Goal: Transaction & Acquisition: Purchase product/service

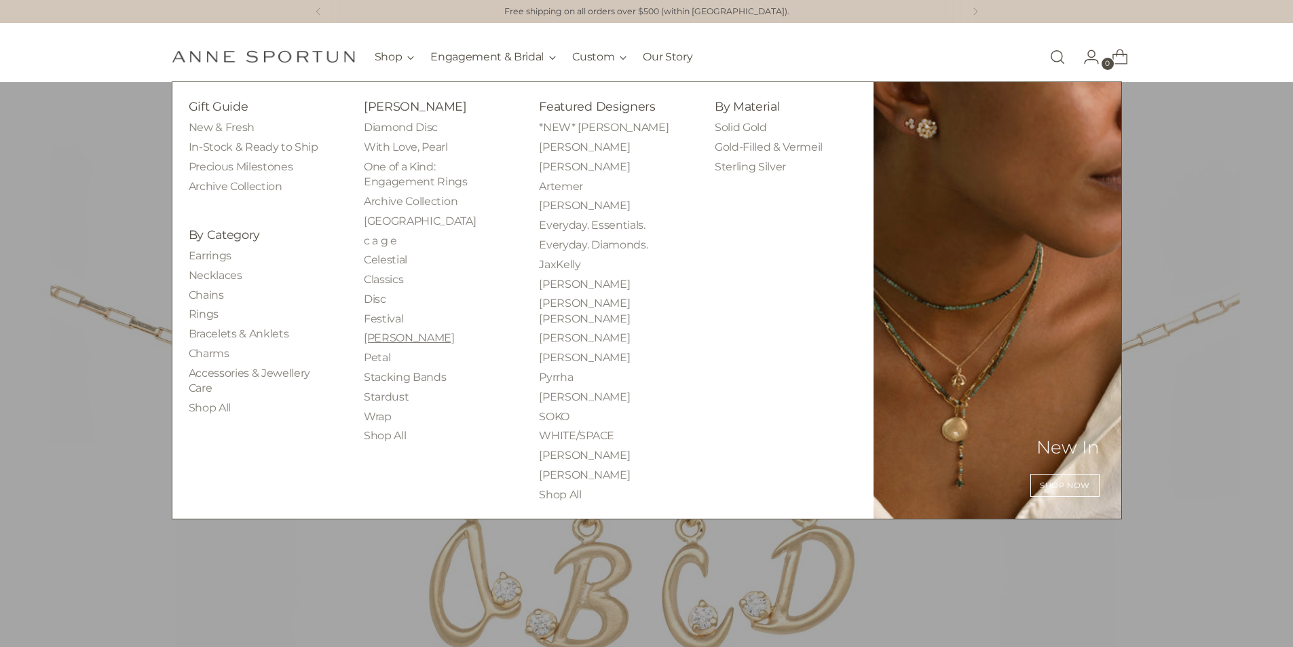
click at [377, 337] on link "[PERSON_NAME]" at bounding box center [409, 337] width 91 height 13
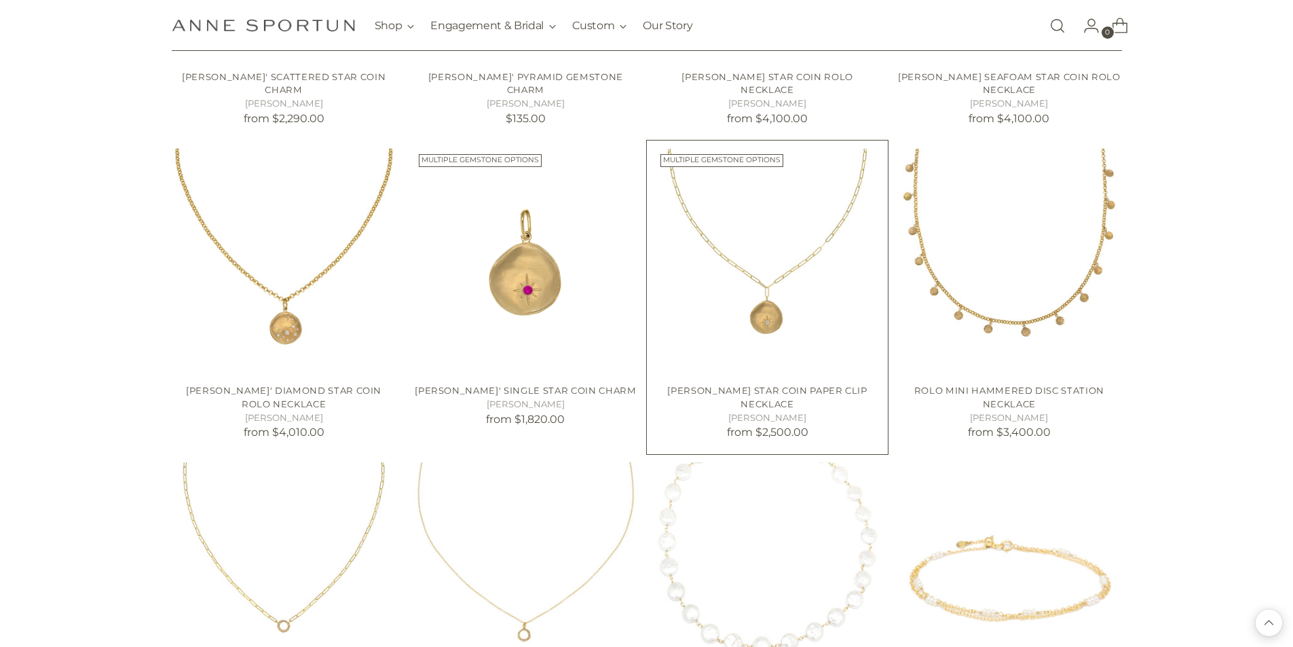
scroll to position [1425, 0]
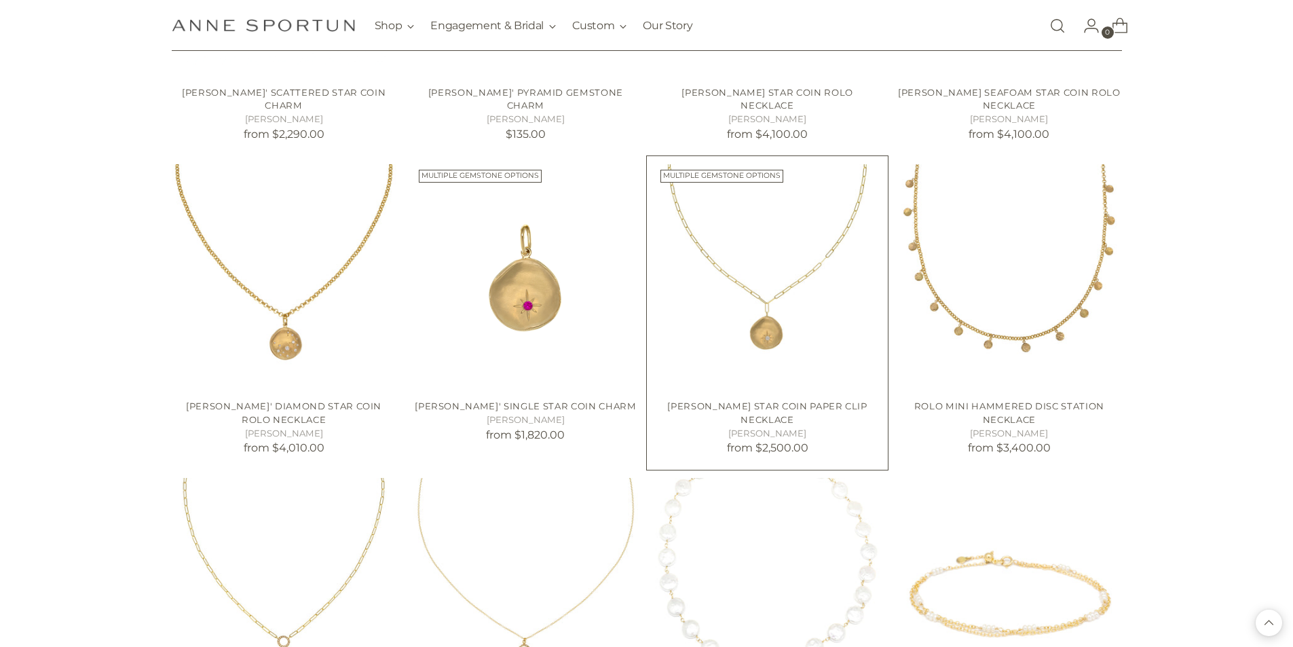
click at [0, 0] on img "Luna Star Coin Paper Clip Necklace" at bounding box center [0, 0] width 0 height 0
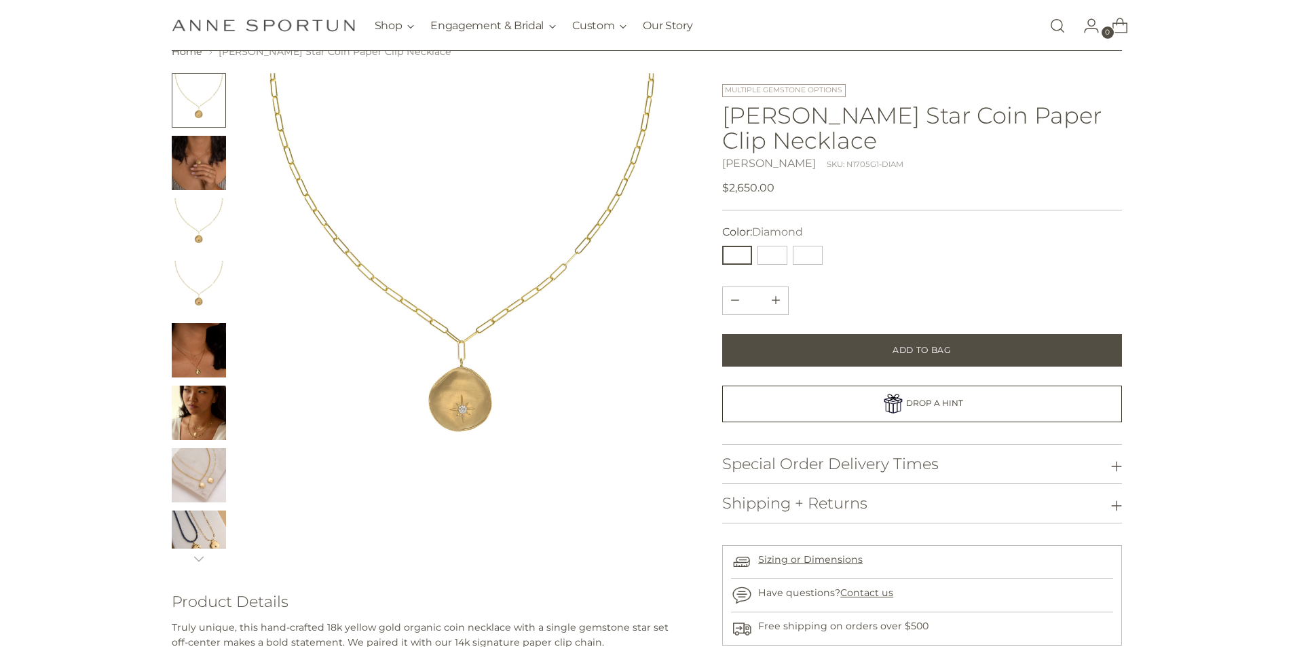
scroll to position [136, 0]
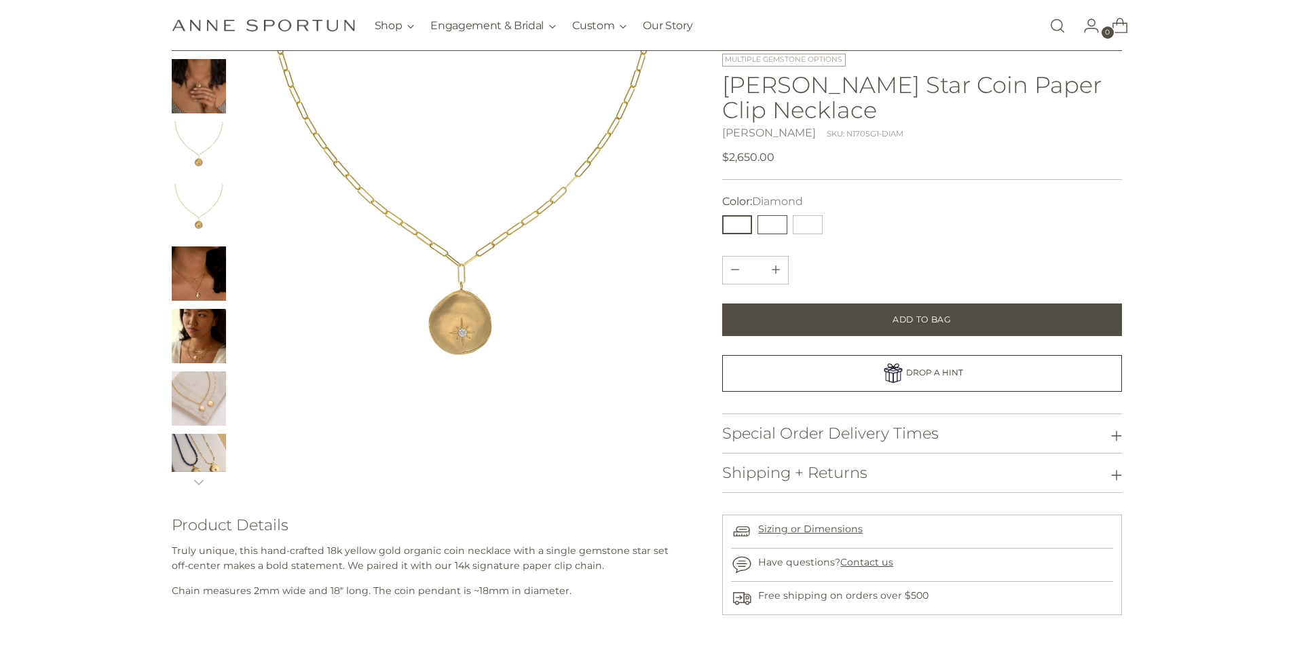
click at [782, 214] on button "Blue Sapphire" at bounding box center [772, 223] width 30 height 19
click at [811, 214] on button "Pink Sapphire" at bounding box center [808, 223] width 30 height 19
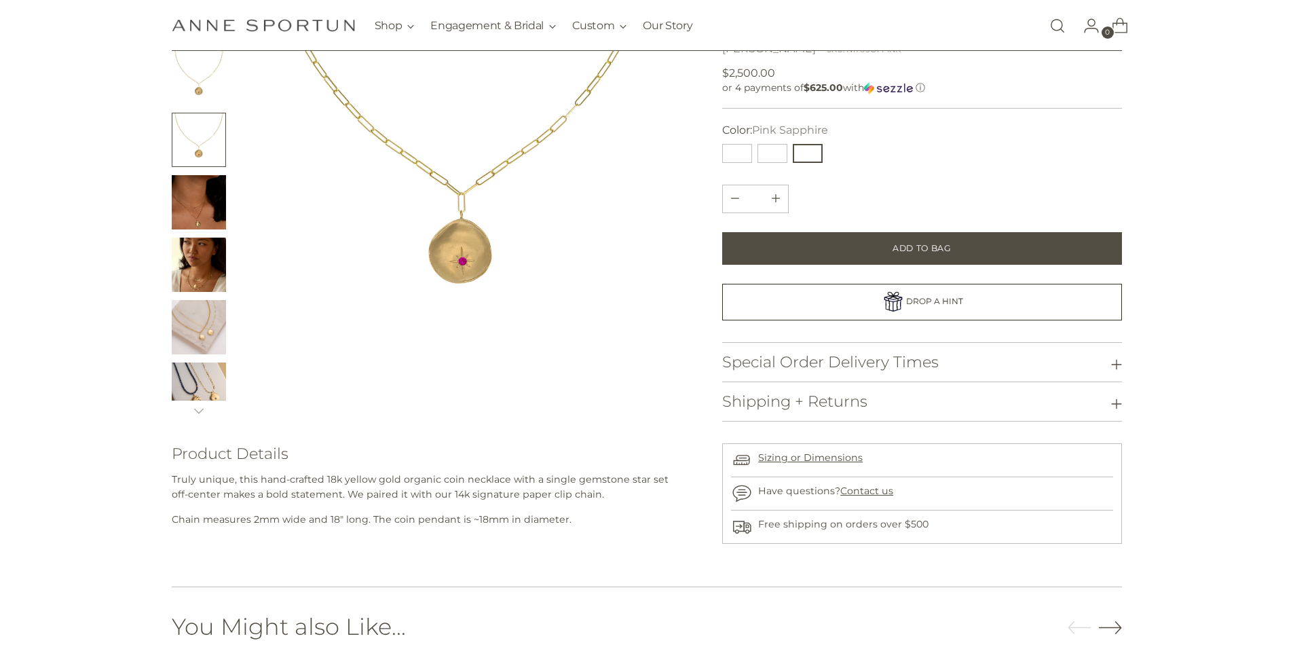
scroll to position [339, 0]
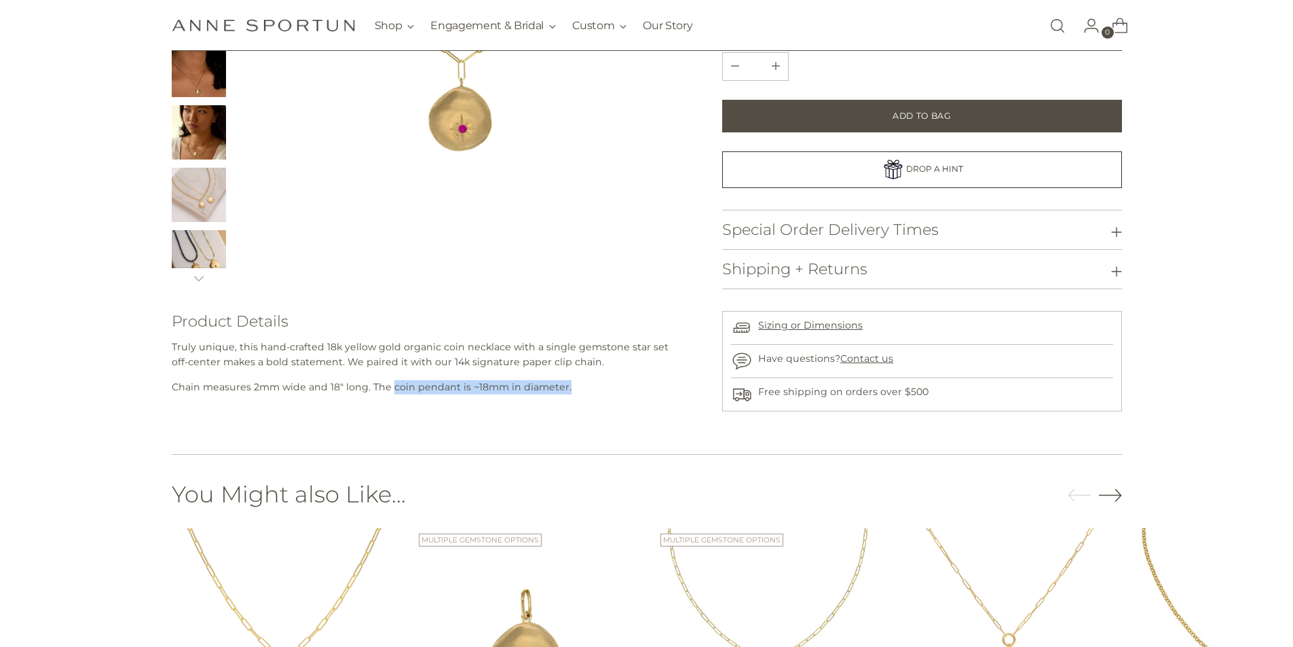
drag, startPoint x: 390, startPoint y: 387, endPoint x: 569, endPoint y: 379, distance: 178.7
click at [569, 380] on p "Chain measures 2mm wide and 18" long. The coin pendant is ~18mm in diameter." at bounding box center [426, 387] width 508 height 14
copy p "coin pendant is ~18mm in diameter."
